Goal: Book appointment/travel/reservation

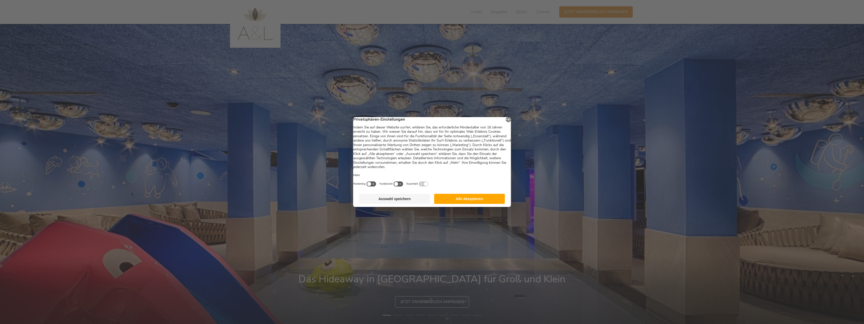
click at [481, 197] on footer "Auswahl speichern Alle Akzeptieren" at bounding box center [432, 199] width 158 height 16
click at [482, 201] on button "Alle Akzeptieren" at bounding box center [469, 199] width 71 height 10
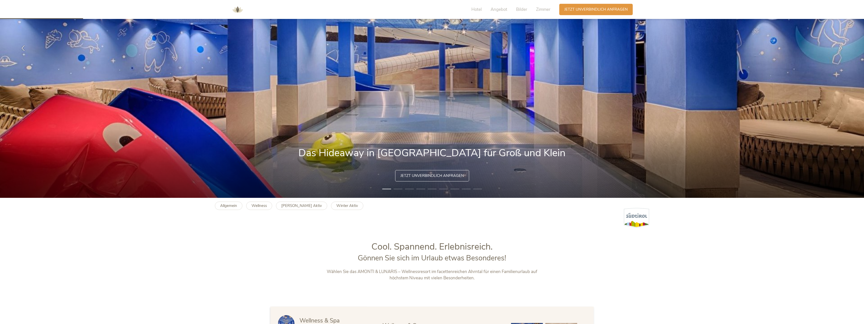
scroll to position [303, 0]
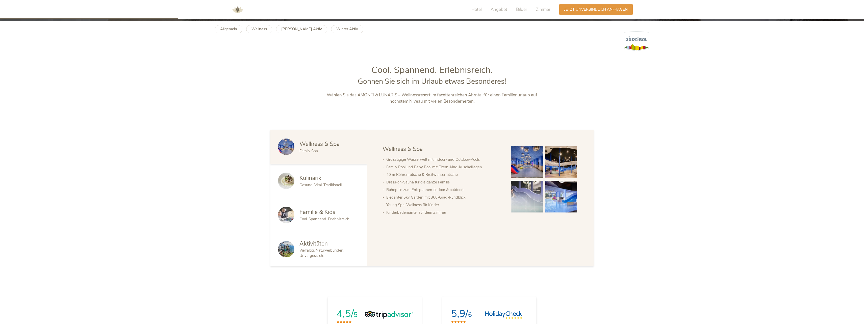
click at [331, 218] on span "Cool. Spannend. Erlebnisreich" at bounding box center [325, 219] width 50 height 5
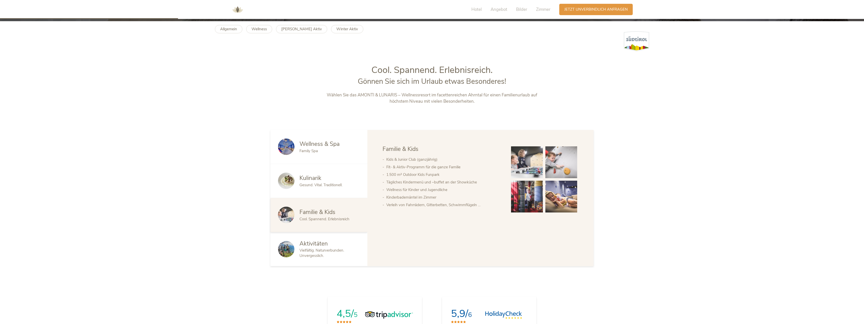
click at [533, 163] on img at bounding box center [527, 162] width 32 height 32
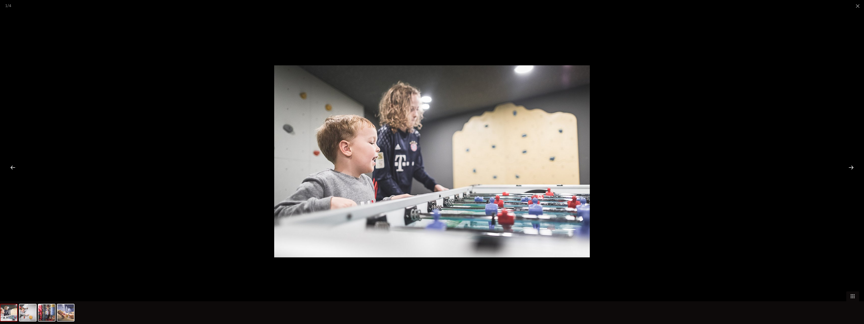
click at [850, 168] on div at bounding box center [851, 168] width 16 height 16
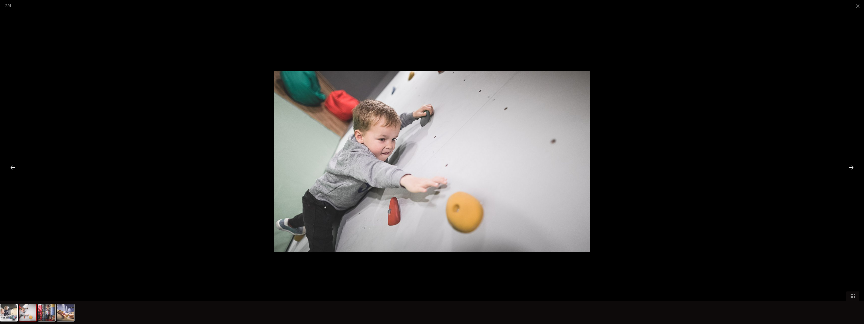
click at [850, 168] on div at bounding box center [851, 168] width 16 height 16
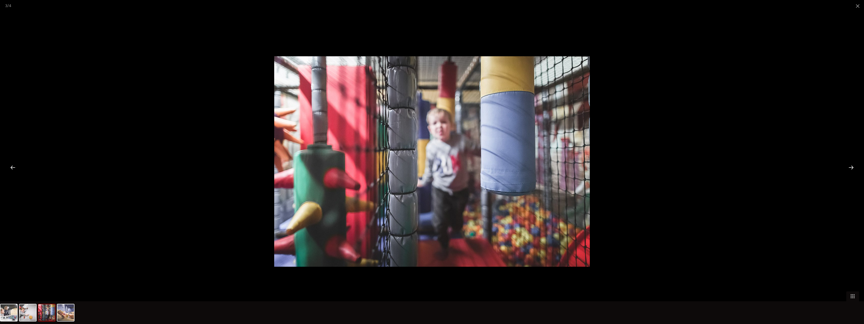
click at [849, 168] on div at bounding box center [851, 168] width 16 height 16
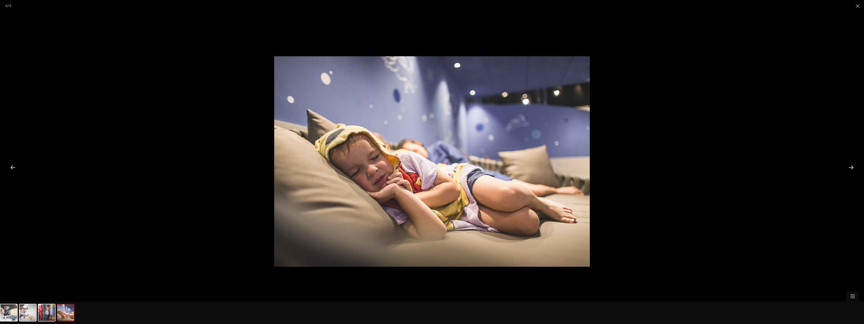
click at [849, 168] on div at bounding box center [851, 168] width 16 height 16
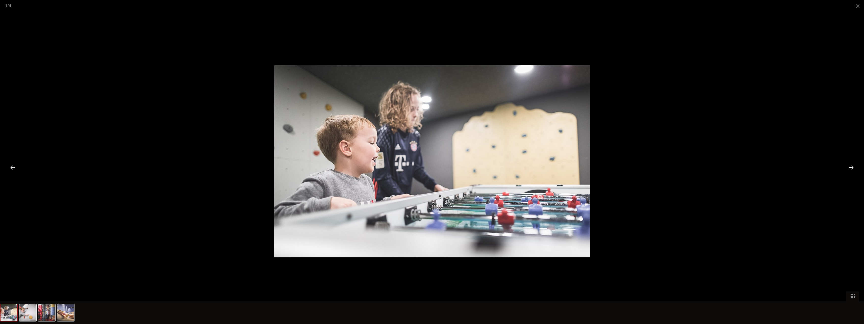
click at [849, 168] on div at bounding box center [851, 168] width 16 height 16
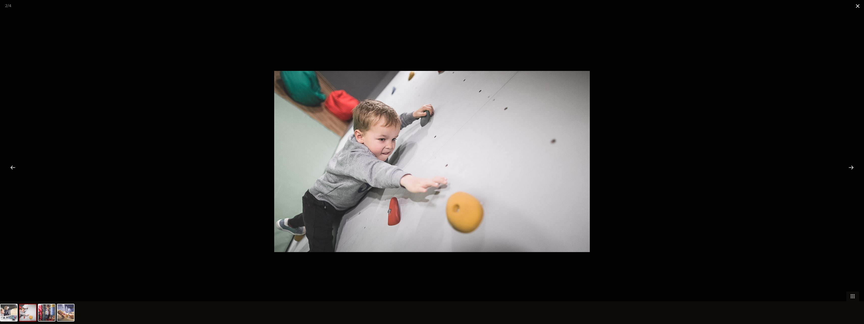
click at [862, 7] on span at bounding box center [858, 6] width 13 height 12
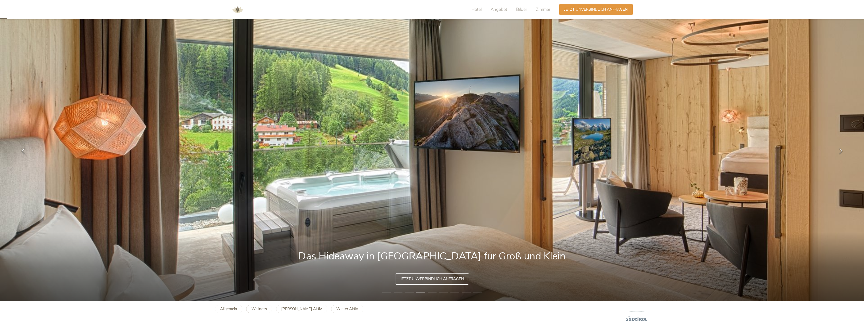
scroll to position [0, 0]
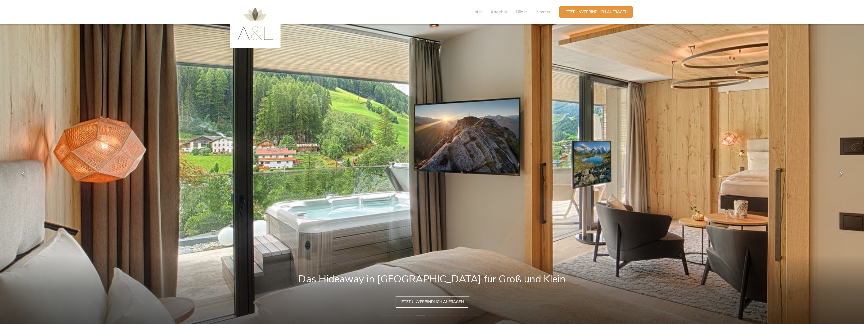
click at [482, 13] on div "Hotel Angebot Bilder Zimmer" at bounding box center [512, 11] width 94 height 11
click at [479, 13] on span "Hotel" at bounding box center [476, 12] width 10 height 6
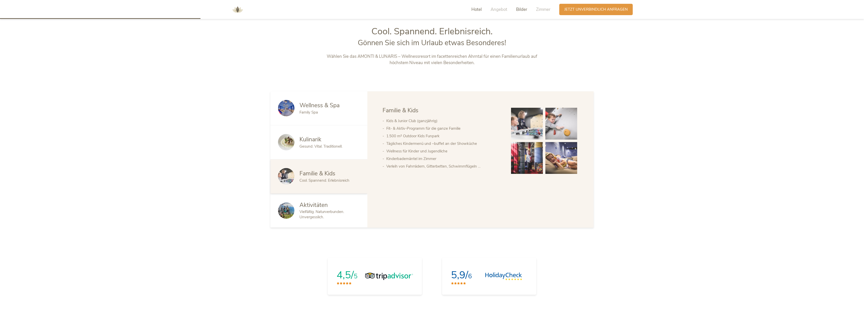
click at [524, 8] on span "Bilder" at bounding box center [521, 10] width 11 height 6
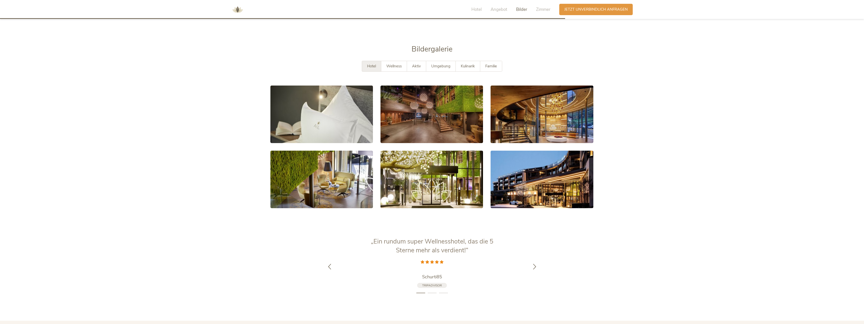
scroll to position [1010, 0]
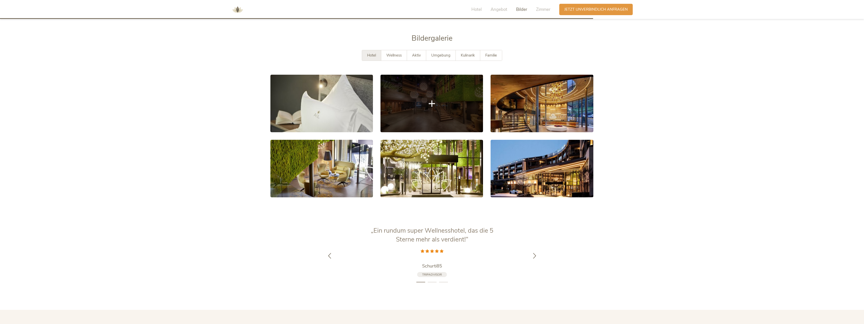
click at [425, 107] on link at bounding box center [432, 104] width 103 height 58
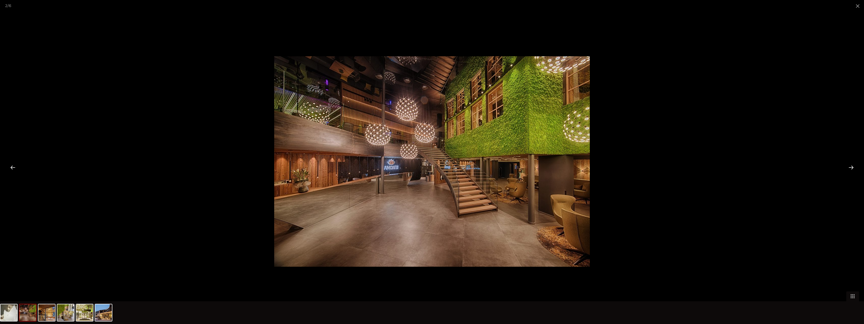
click at [851, 169] on div at bounding box center [851, 168] width 16 height 16
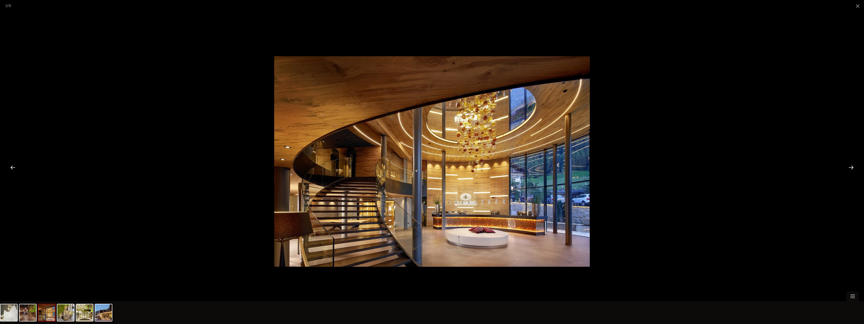
click at [851, 169] on div at bounding box center [851, 168] width 16 height 16
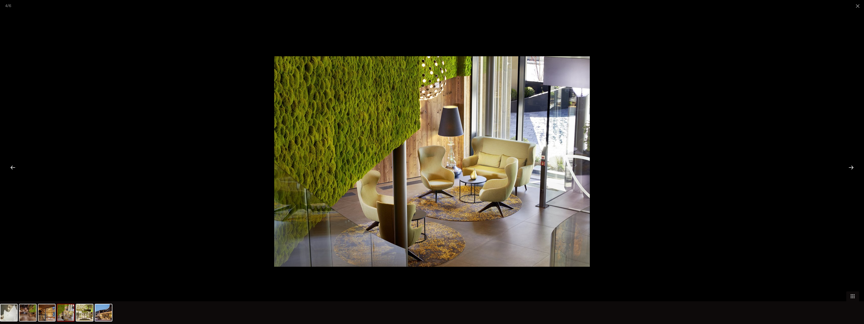
click at [851, 169] on div at bounding box center [851, 168] width 16 height 16
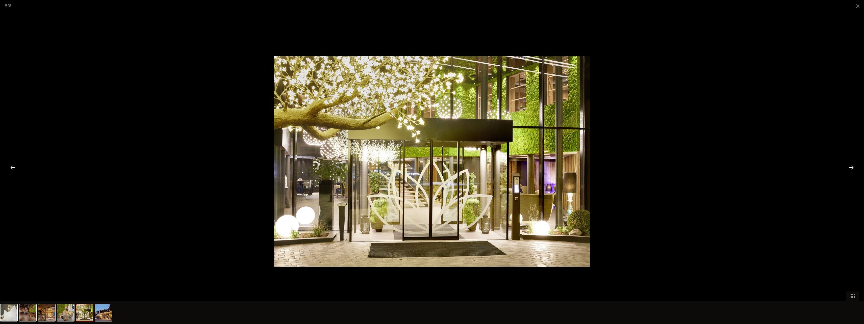
click at [851, 169] on div at bounding box center [851, 168] width 16 height 16
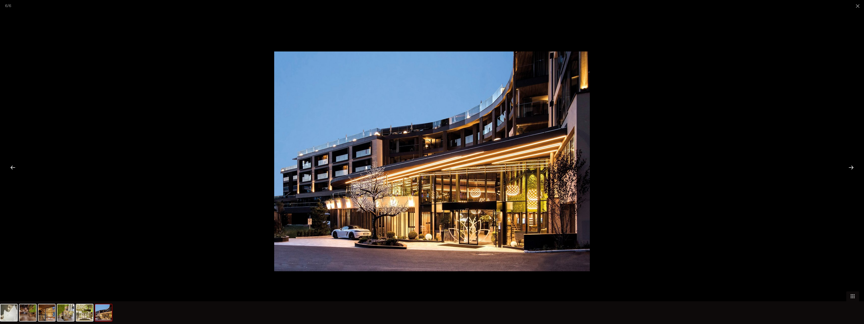
click at [851, 169] on div at bounding box center [851, 168] width 16 height 16
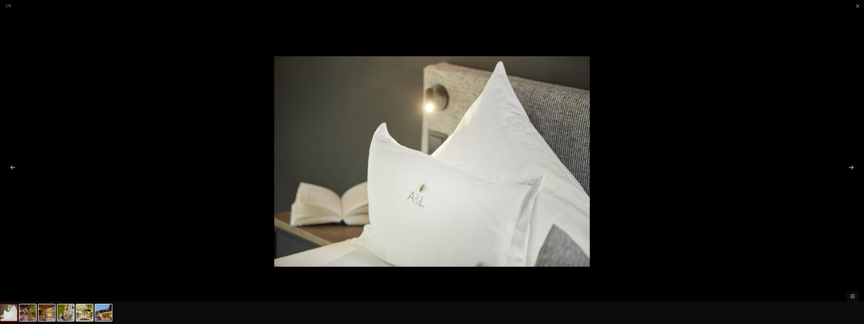
click at [851, 169] on div at bounding box center [851, 168] width 16 height 16
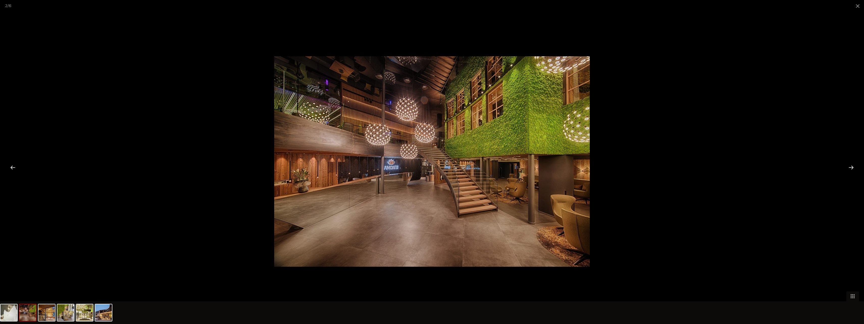
click at [851, 169] on div at bounding box center [851, 168] width 16 height 16
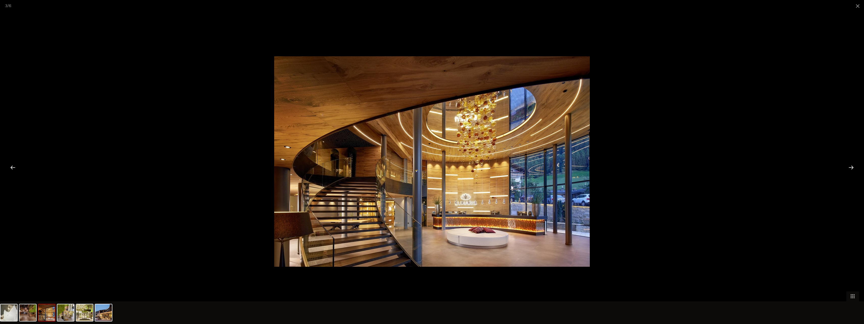
click at [851, 169] on div at bounding box center [851, 168] width 16 height 16
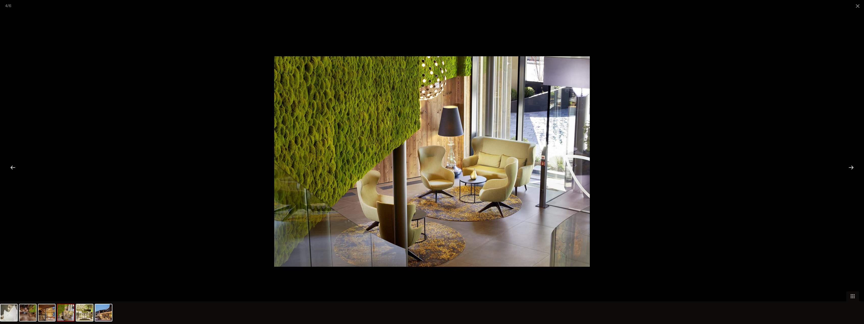
click at [851, 169] on div at bounding box center [851, 168] width 16 height 16
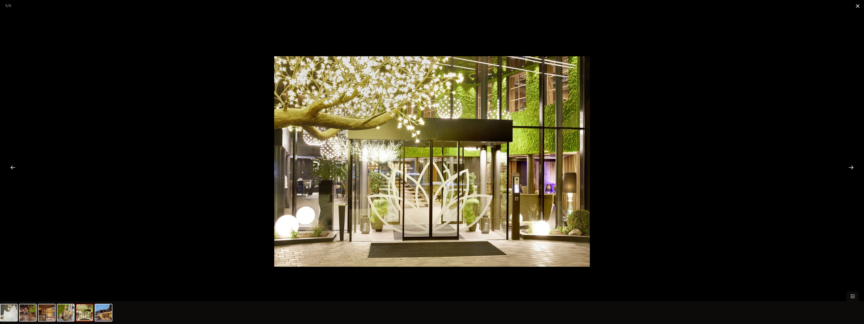
click at [854, 7] on span at bounding box center [858, 6] width 13 height 12
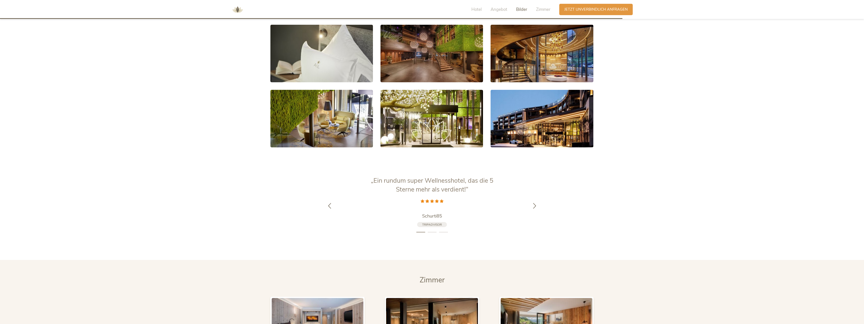
scroll to position [1162, 0]
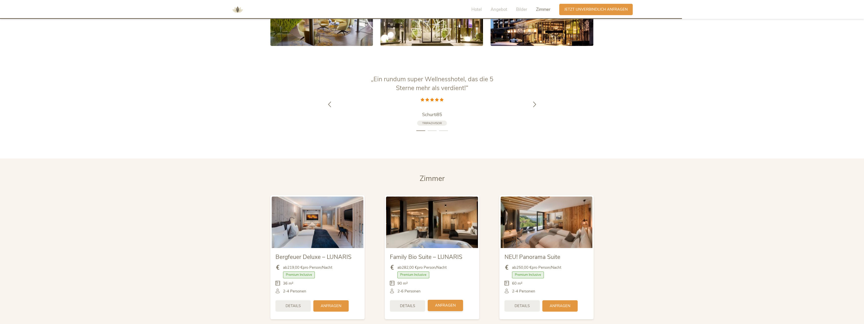
click at [440, 300] on div "Anfragen" at bounding box center [445, 305] width 35 height 11
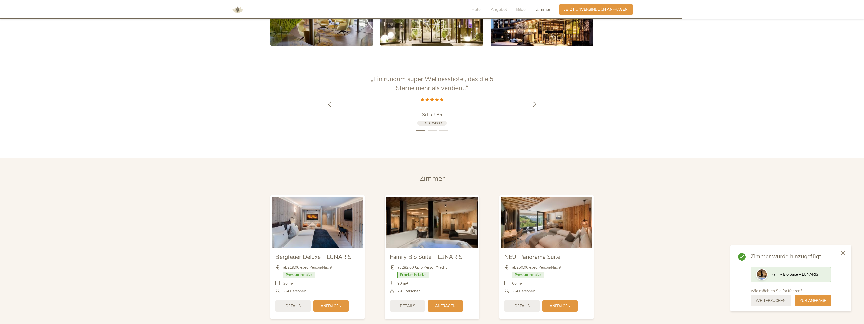
click at [842, 253] on icon at bounding box center [843, 253] width 5 height 5
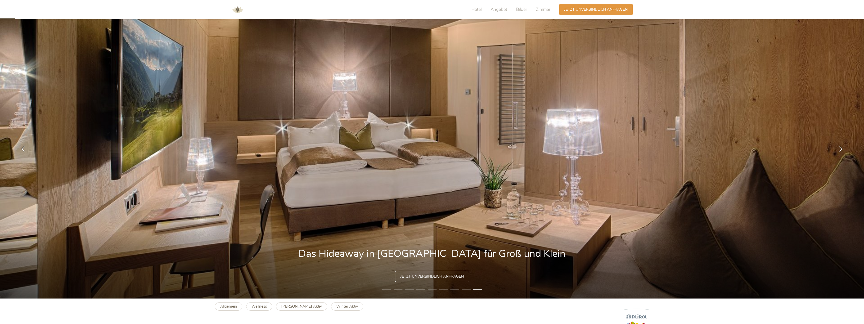
scroll to position [0, 0]
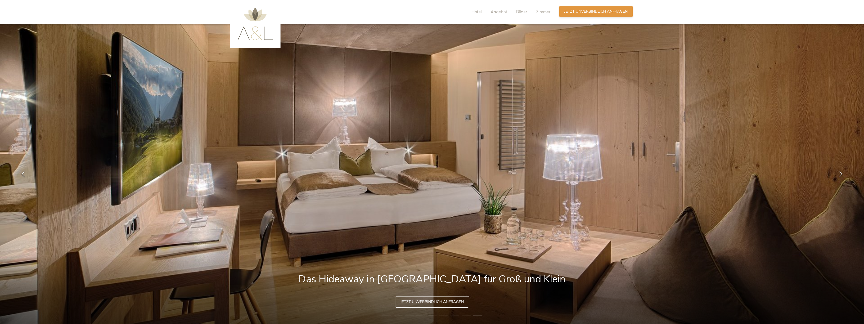
click at [572, 13] on span "Jetzt unverbindlich anfragen" at bounding box center [595, 11] width 63 height 5
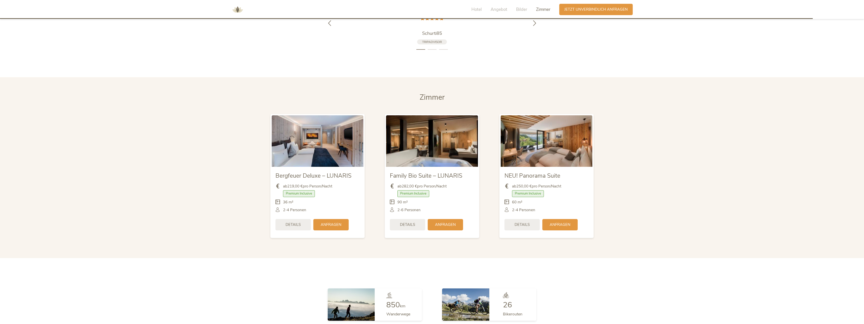
scroll to position [1472, 0]
